Goal: Register for event/course

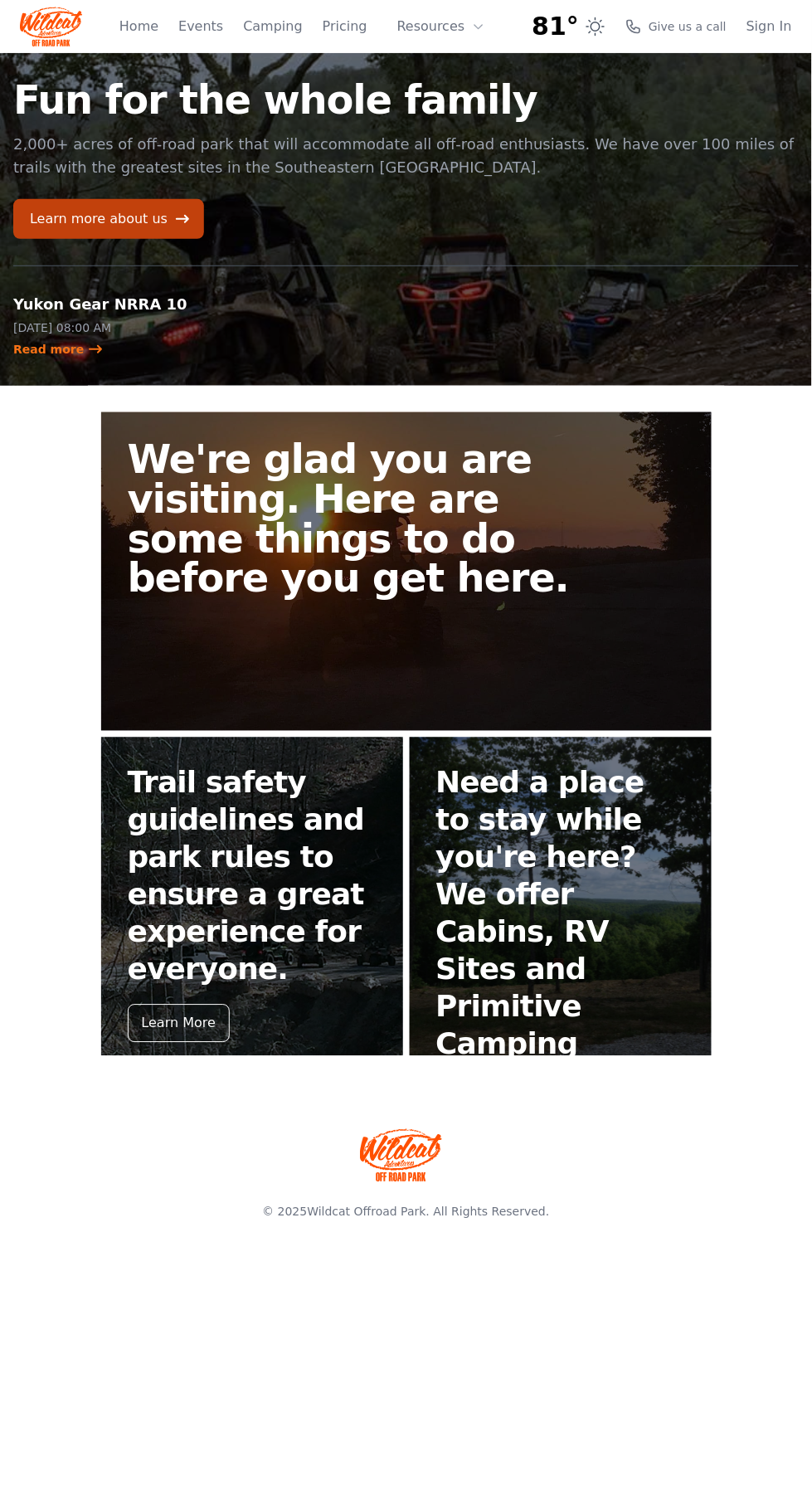
click at [45, 14] on img at bounding box center [51, 27] width 62 height 40
click at [64, 25] on img at bounding box center [51, 27] width 62 height 40
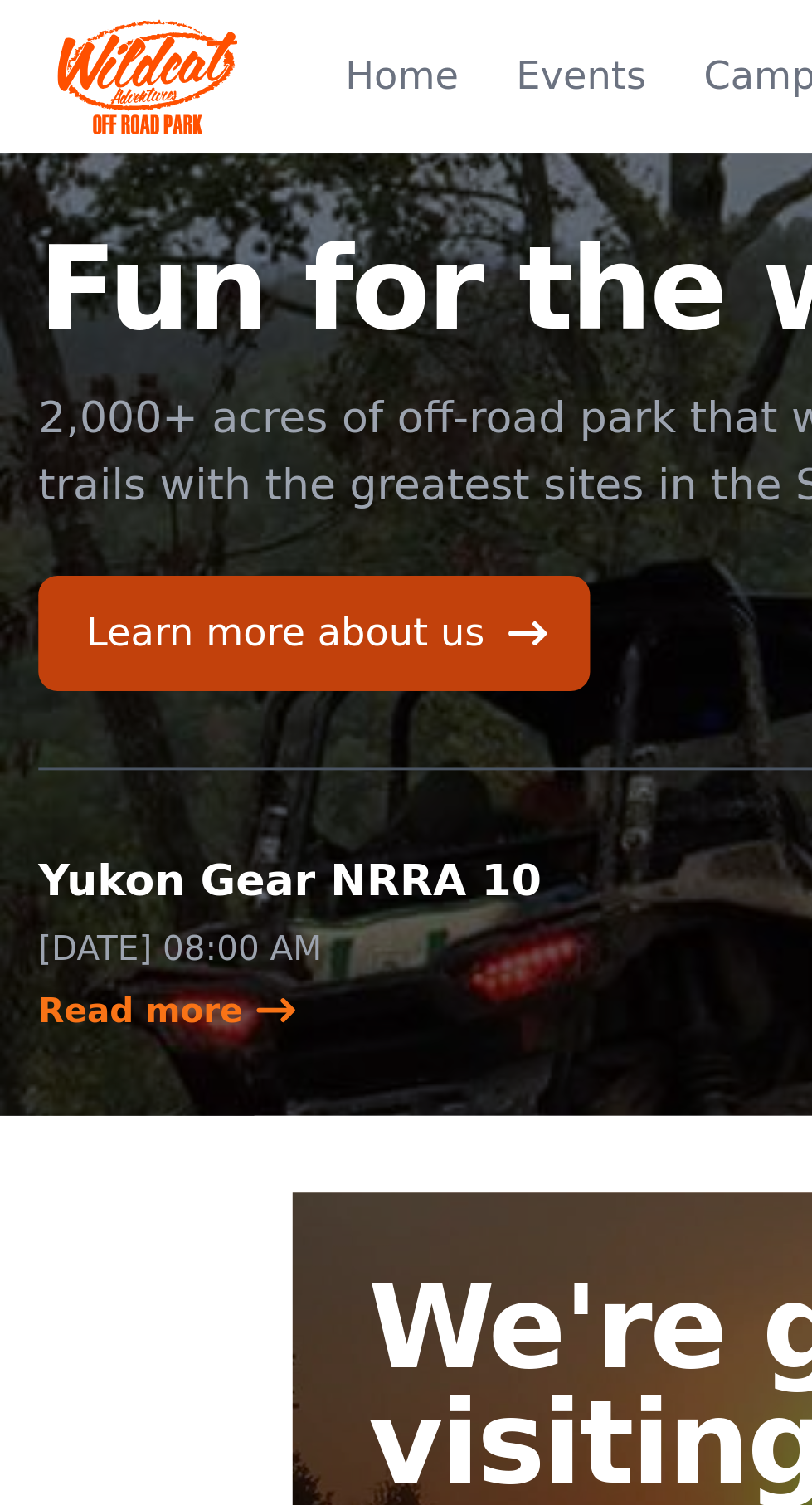
click at [223, 27] on link "Events" at bounding box center [200, 27] width 45 height 20
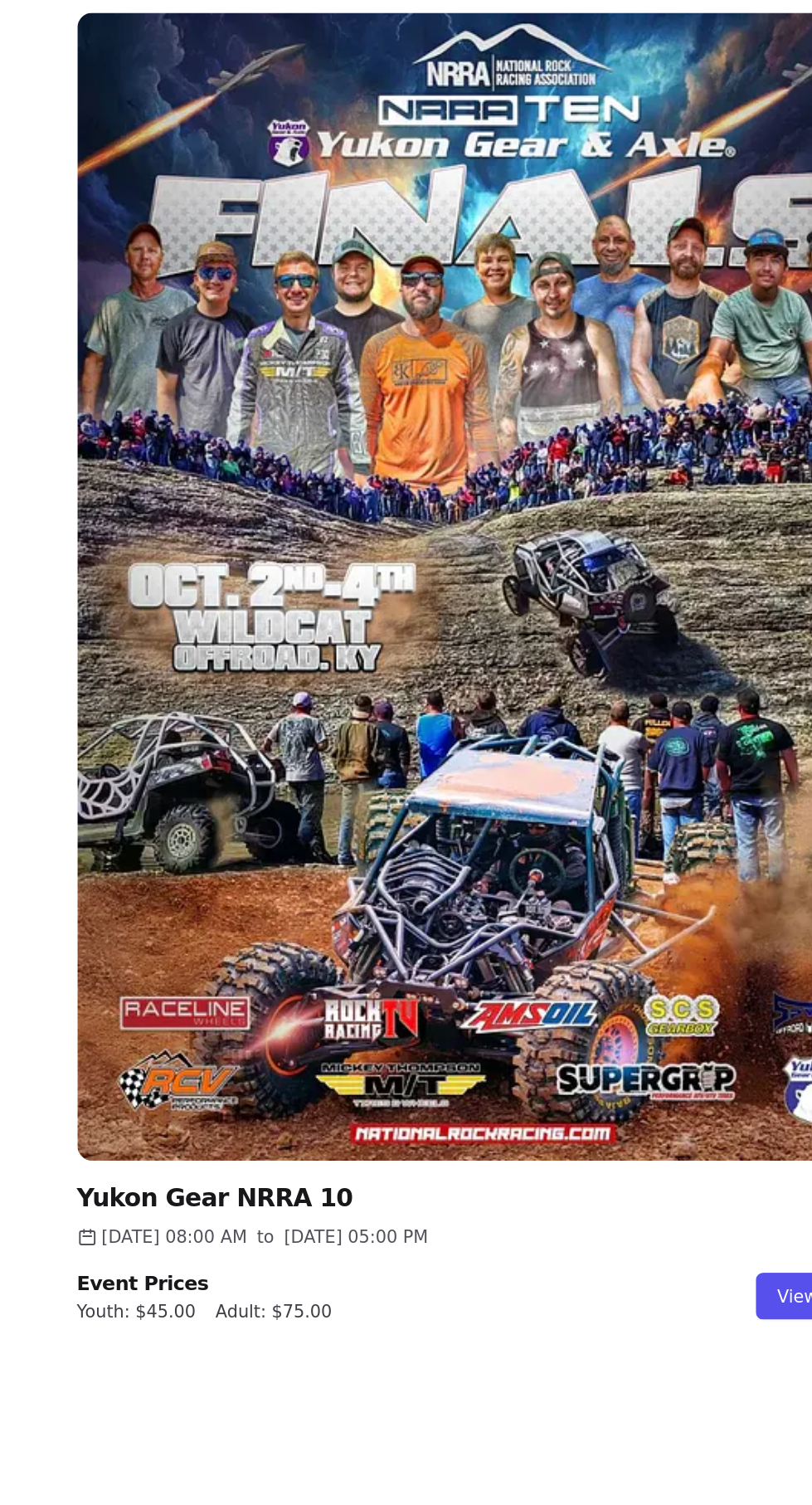
scroll to position [834, 0]
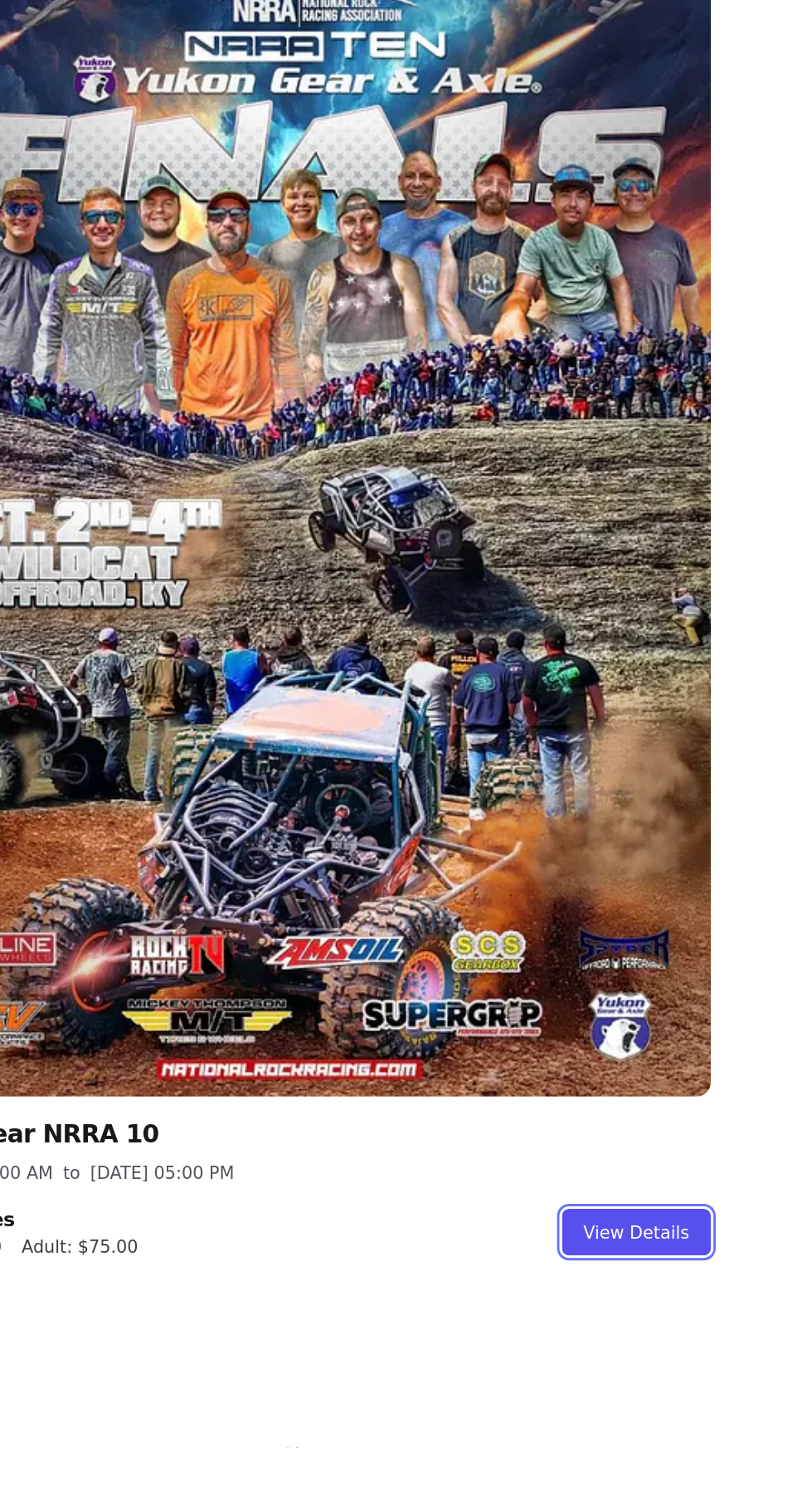
click at [654, 1359] on link "View Details" at bounding box center [635, 1360] width 99 height 32
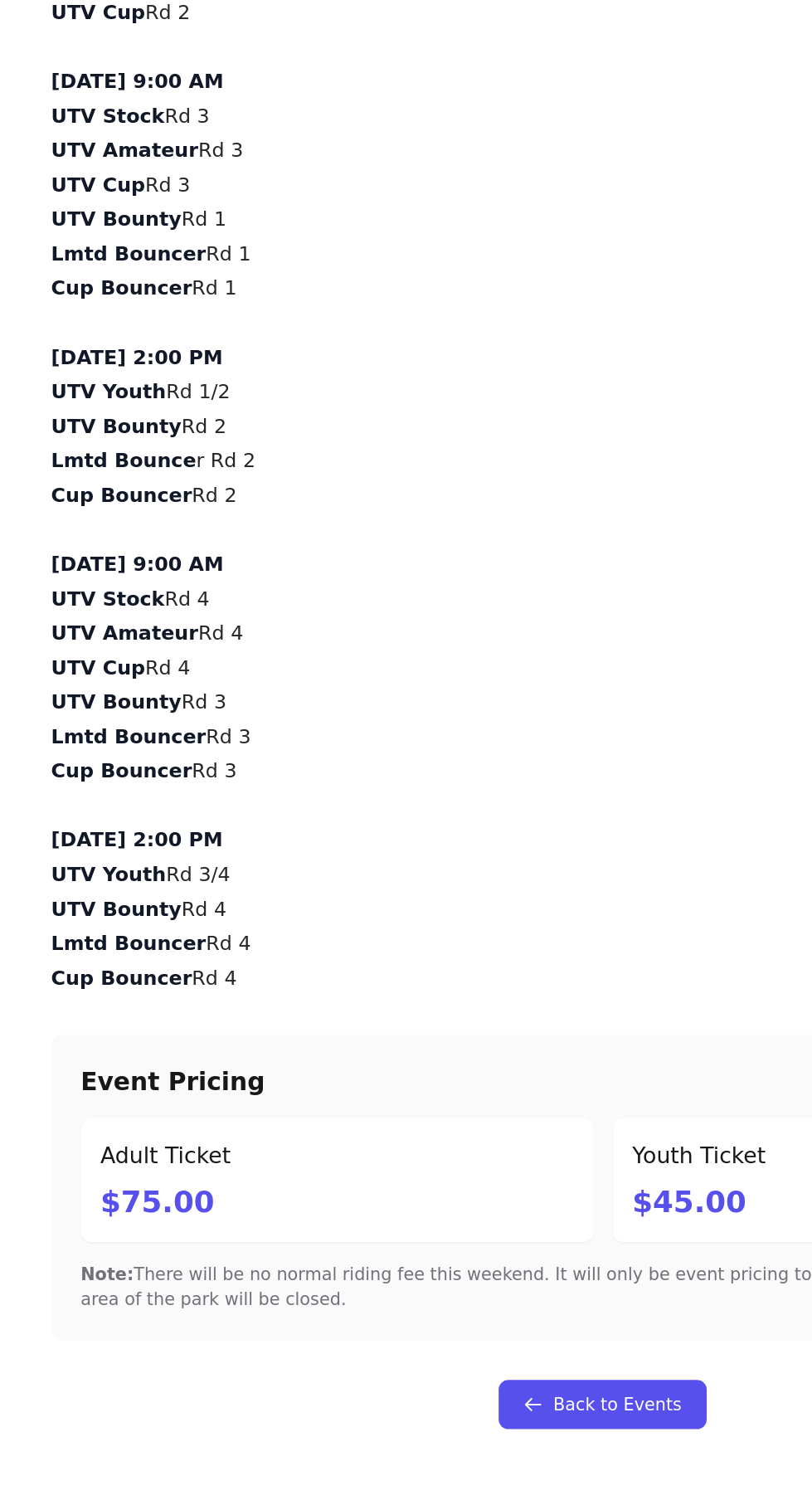
scroll to position [1243, 0]
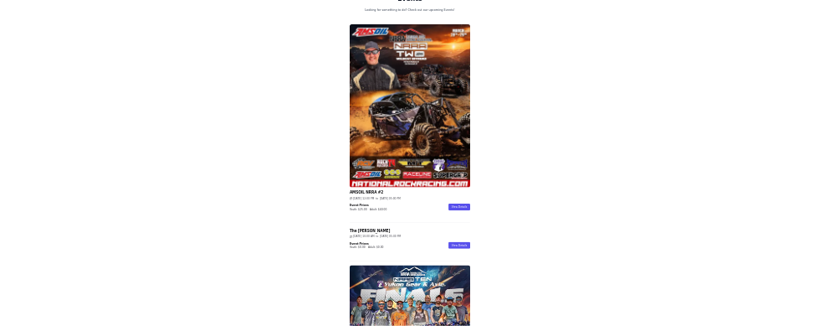
scroll to position [106, 0]
